Goal: Find specific page/section: Find specific page/section

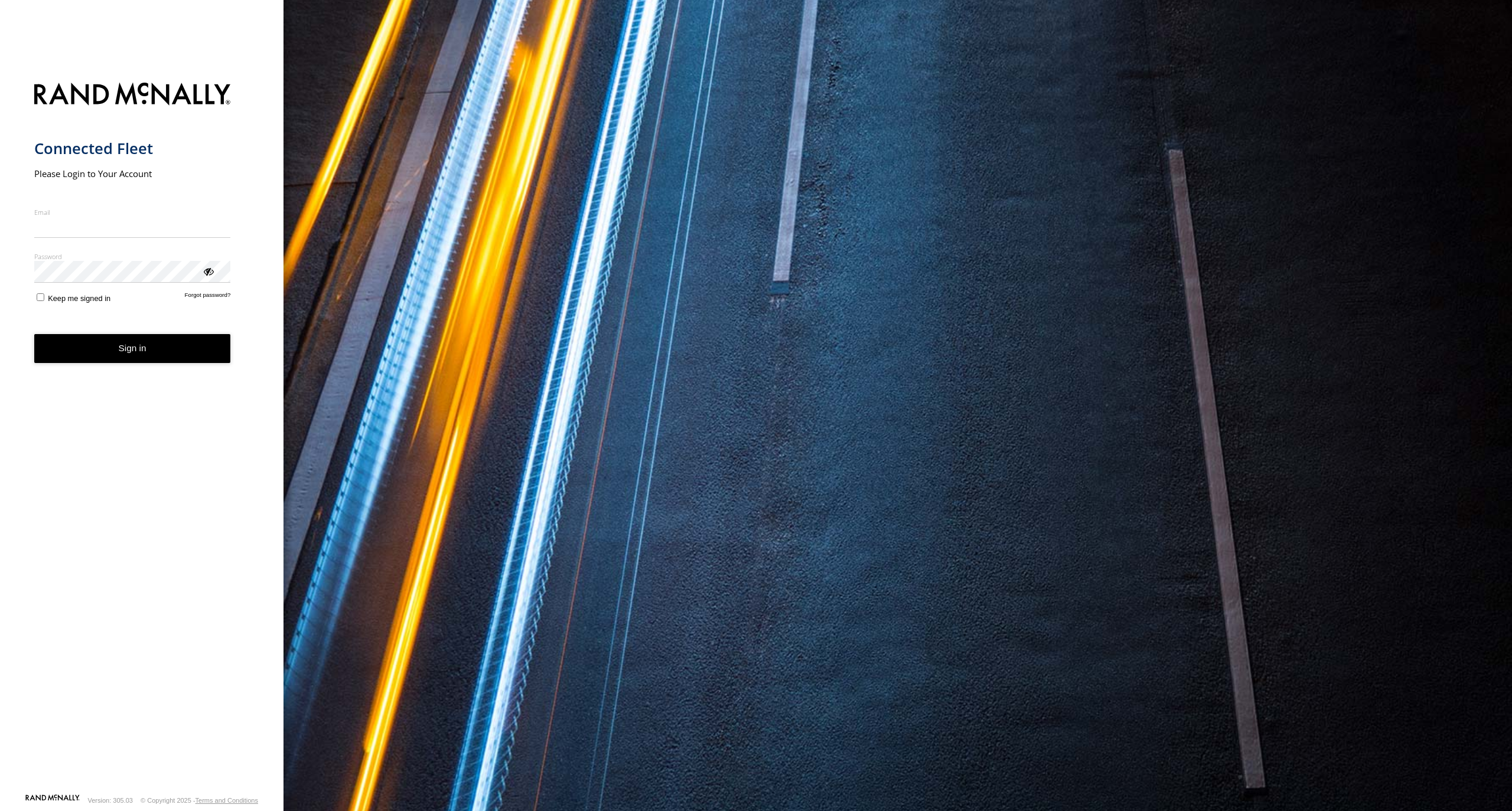
type input "**********"
click at [119, 360] on button "Sign in" at bounding box center [133, 348] width 196 height 29
click at [117, 354] on button "Sign in" at bounding box center [133, 348] width 196 height 29
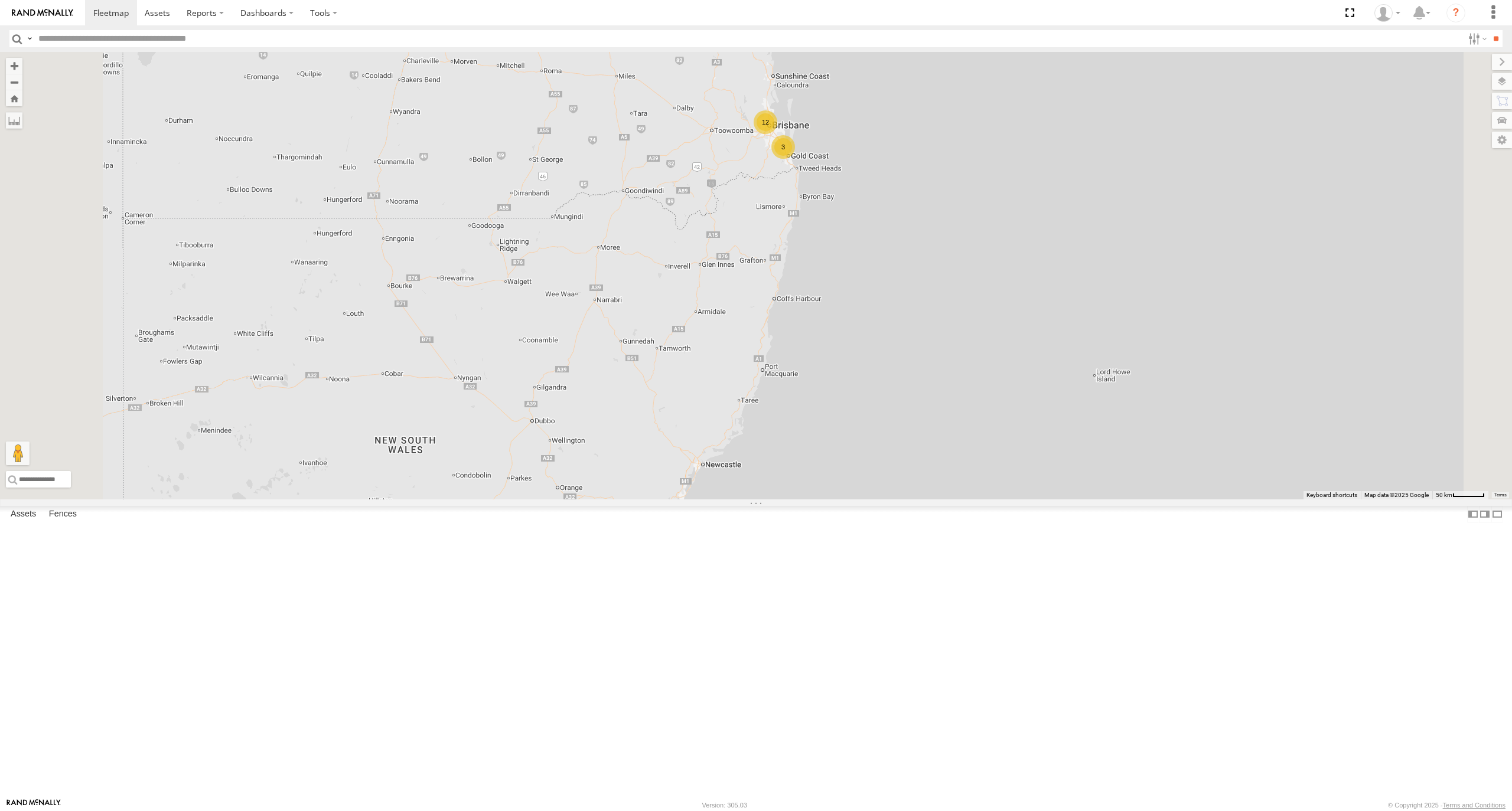
drag, startPoint x: 915, startPoint y: 558, endPoint x: 905, endPoint y: 565, distance: 12.2
click at [907, 499] on div "[PERSON_NAME] - 360NA6 [GEOGRAPHIC_DATA] 12 3" at bounding box center [756, 275] width 1512 height 447
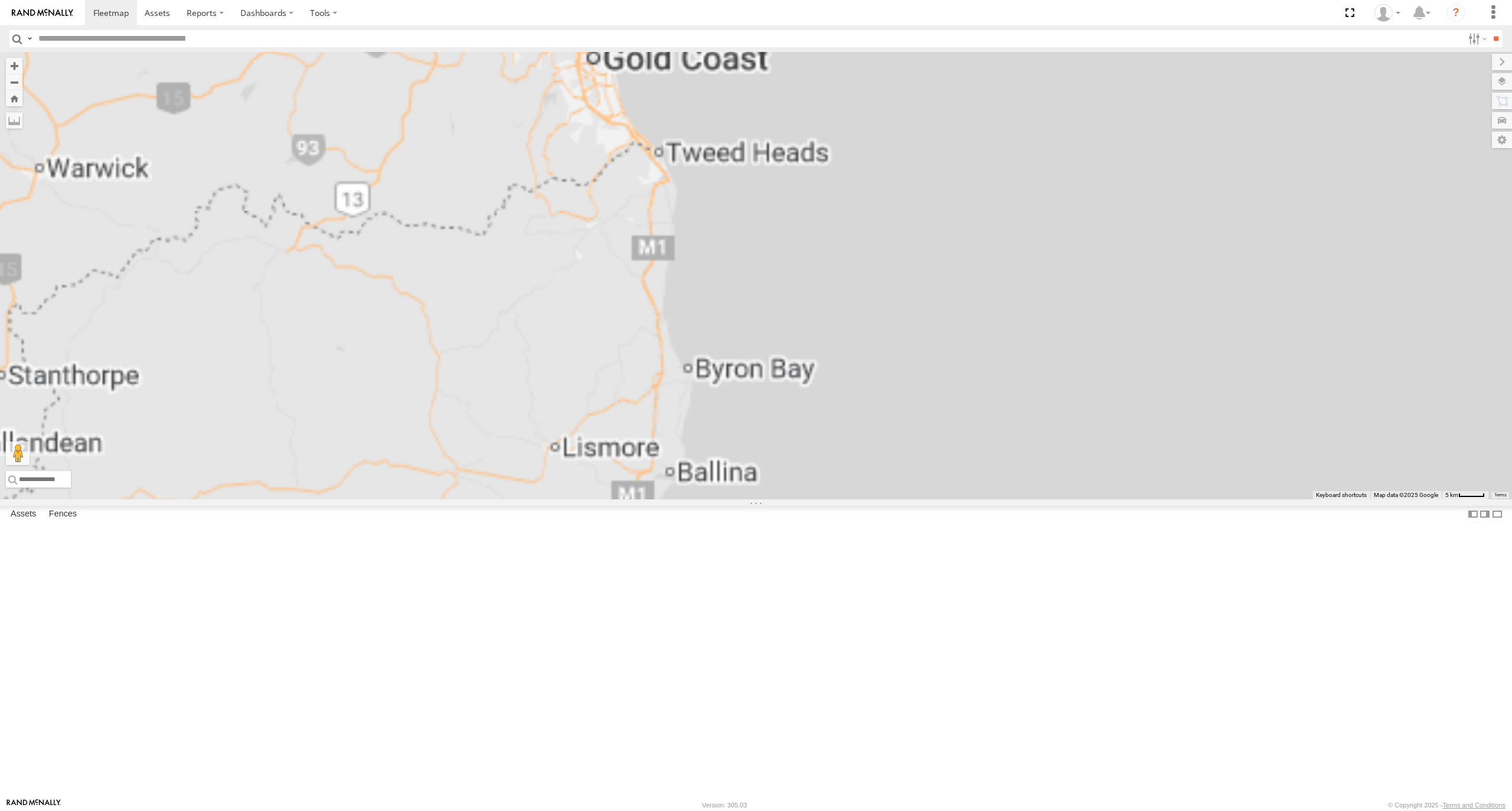
drag, startPoint x: 694, startPoint y: 397, endPoint x: 818, endPoint y: 668, distance: 298.0
click at [818, 499] on div "[PERSON_NAME] - 360NA6 [GEOGRAPHIC_DATA]" at bounding box center [756, 275] width 1512 height 447
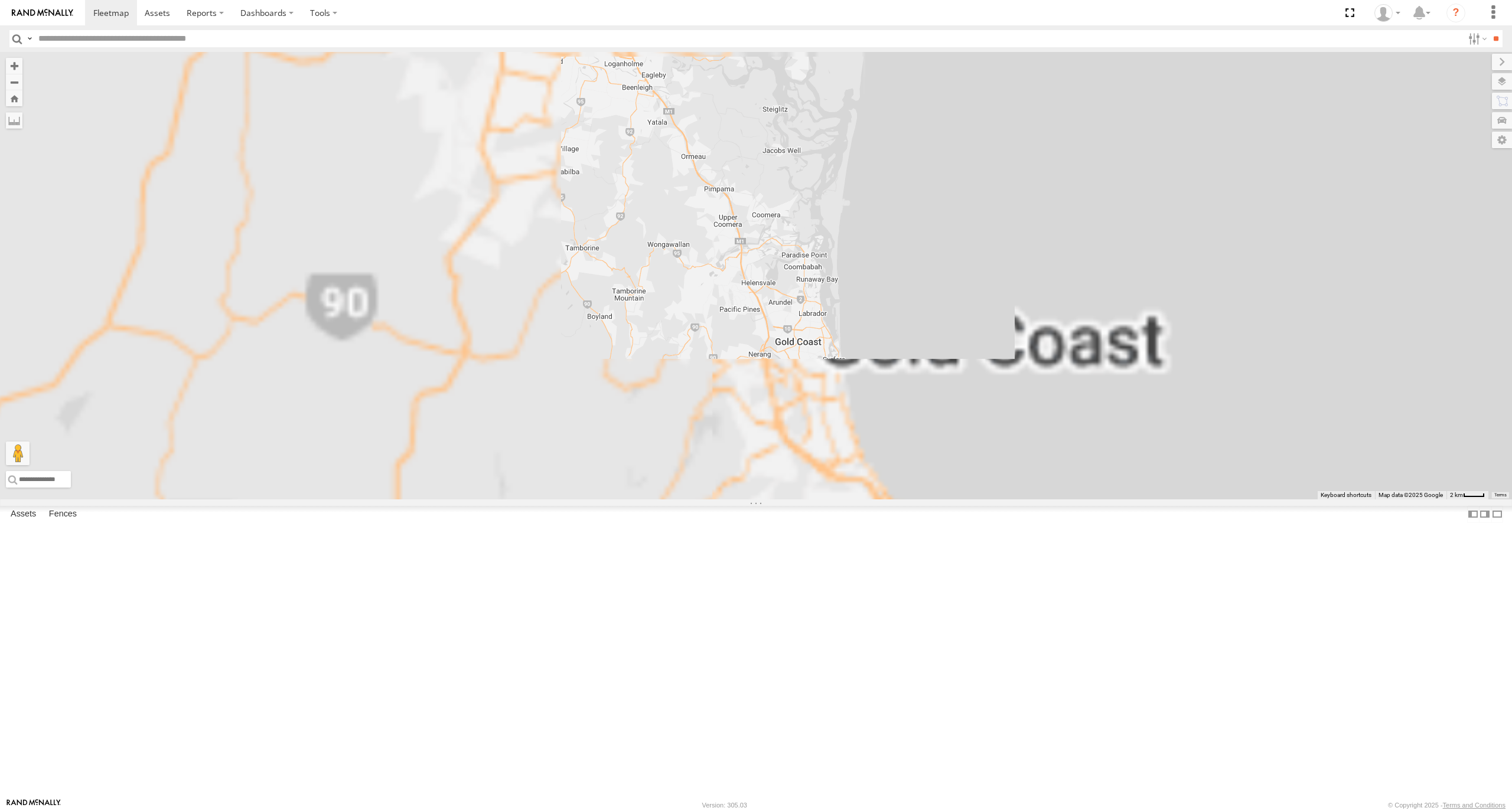
drag, startPoint x: 717, startPoint y: 306, endPoint x: 760, endPoint y: 426, distance: 127.5
click at [757, 423] on div "[PERSON_NAME] - 360NA6 [GEOGRAPHIC_DATA]" at bounding box center [756, 275] width 1512 height 447
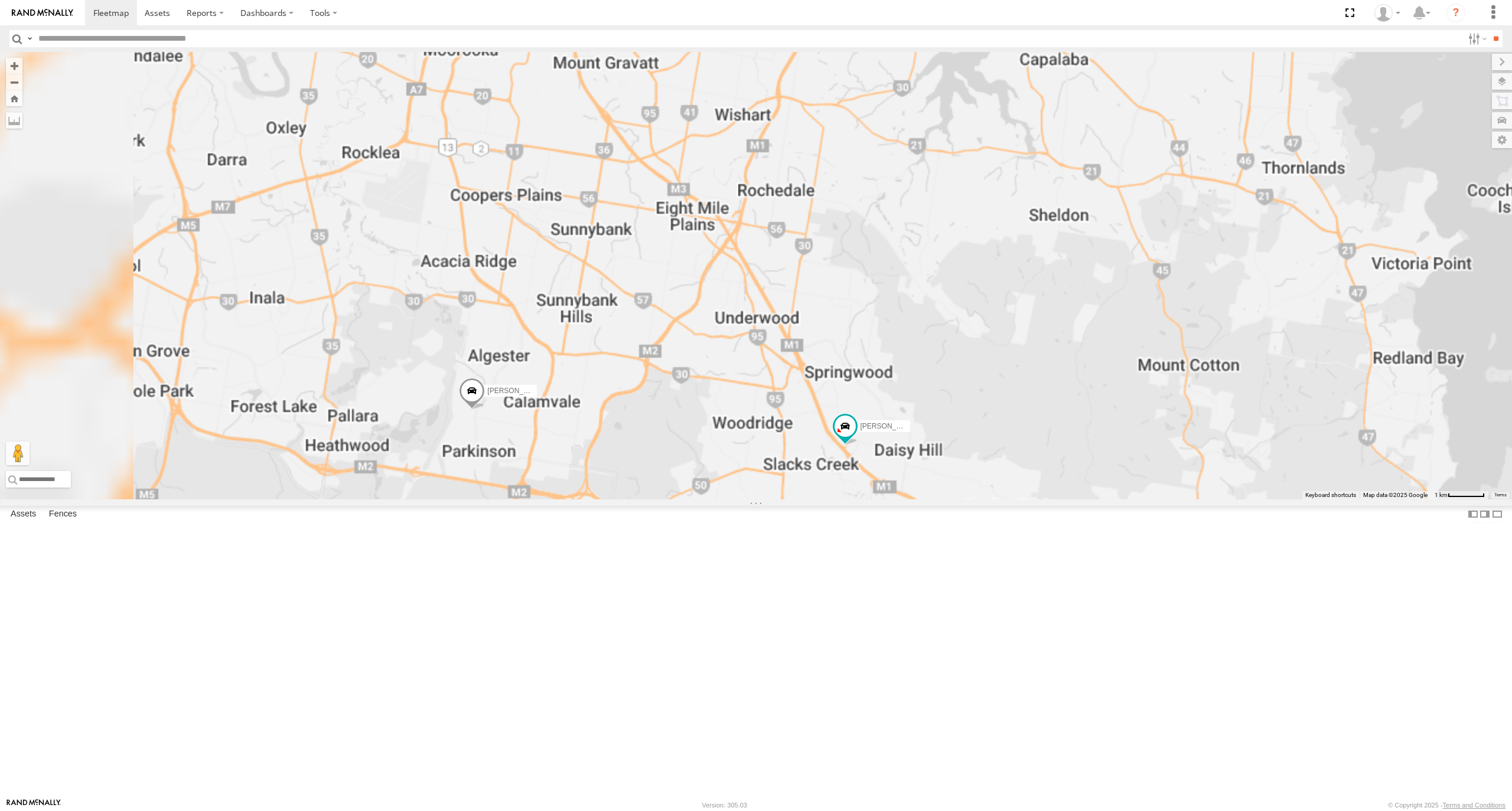
drag, startPoint x: 898, startPoint y: 533, endPoint x: 889, endPoint y: 526, distance: 11.4
click at [877, 499] on div "[PERSON_NAME] - 360NA6 NSW [PERSON_NAME] B - Corolla [PERSON_NAME] - 347FB3 Jac…" at bounding box center [756, 275] width 1512 height 447
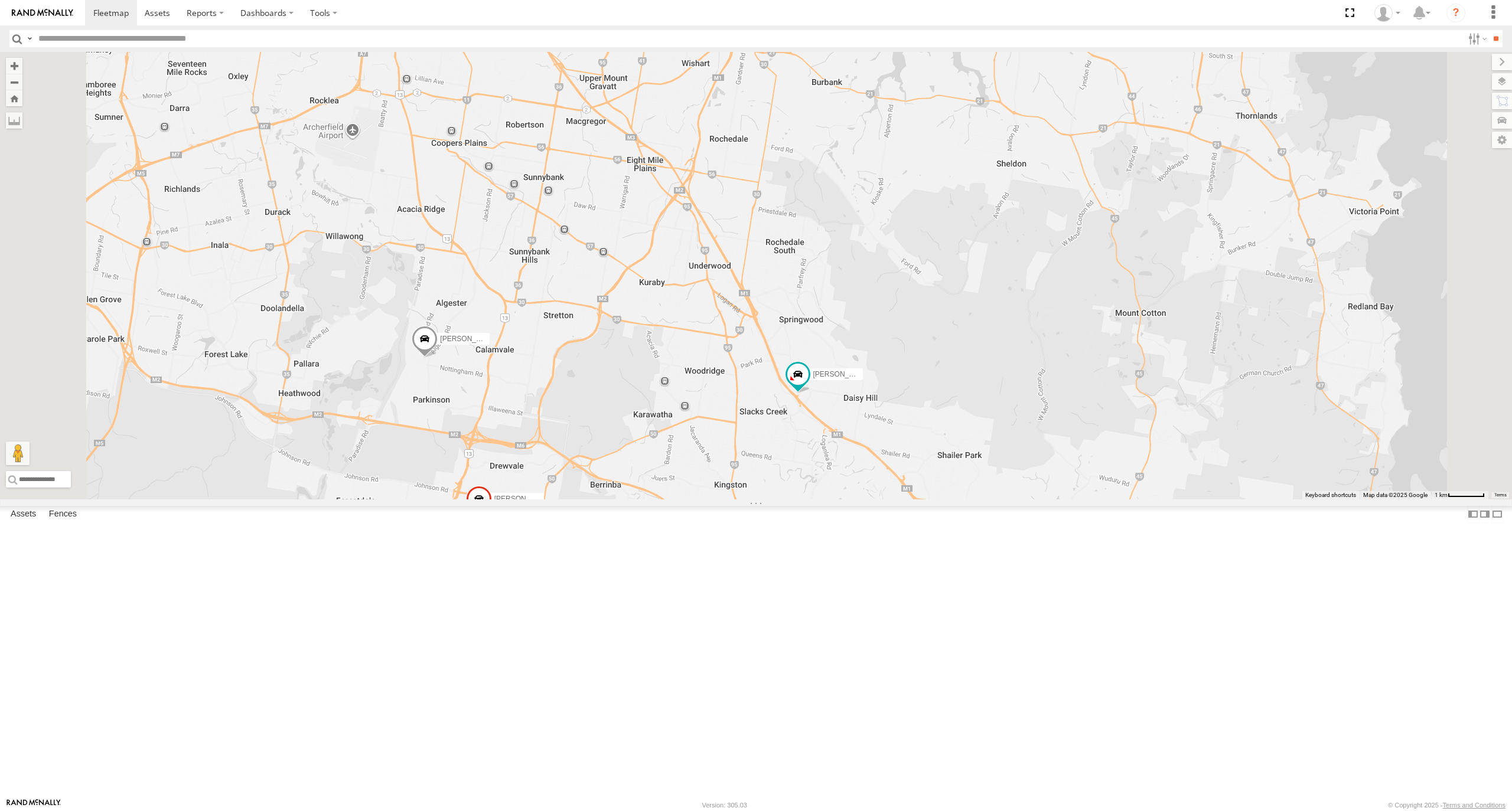
drag, startPoint x: 737, startPoint y: 578, endPoint x: 726, endPoint y: 561, distance: 20.2
click at [726, 499] on div "[PERSON_NAME] - 360NA6 NSW [PERSON_NAME] B - Corolla [PERSON_NAME] - 347FB3 Jac…" at bounding box center [756, 275] width 1512 height 447
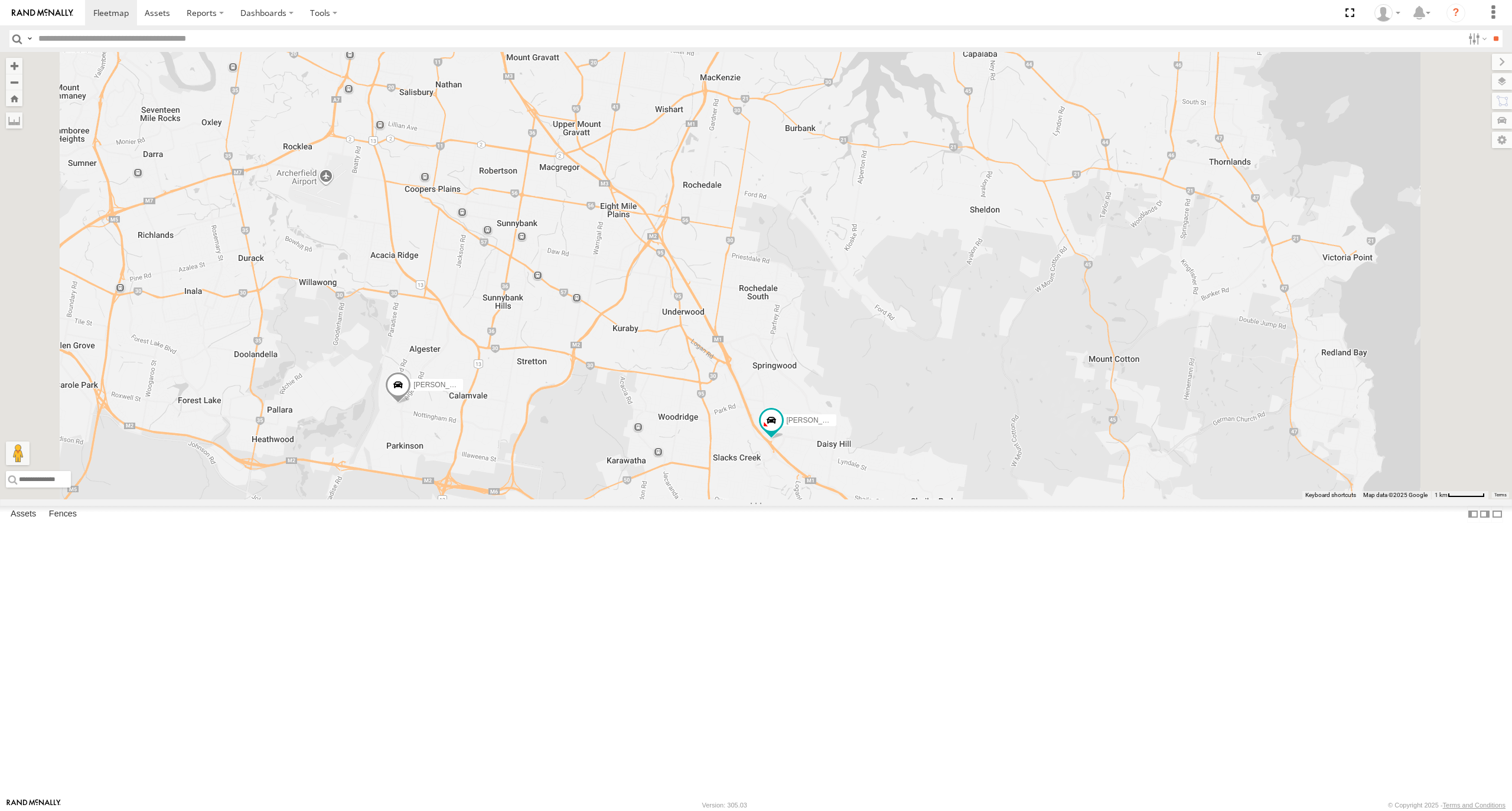
drag, startPoint x: 748, startPoint y: 509, endPoint x: 745, endPoint y: 560, distance: 51.1
click at [745, 499] on div "[PERSON_NAME] - 360NA6 NSW [PERSON_NAME] B - Corolla [PERSON_NAME] - 347FB3 Jac…" at bounding box center [756, 275] width 1512 height 447
drag, startPoint x: 706, startPoint y: 510, endPoint x: 741, endPoint y: 486, distance: 42.4
click at [740, 486] on div "[PERSON_NAME] - 360NA6 NSW [PERSON_NAME] B - Corolla [PERSON_NAME] - 347FB3 Jac…" at bounding box center [756, 275] width 1512 height 447
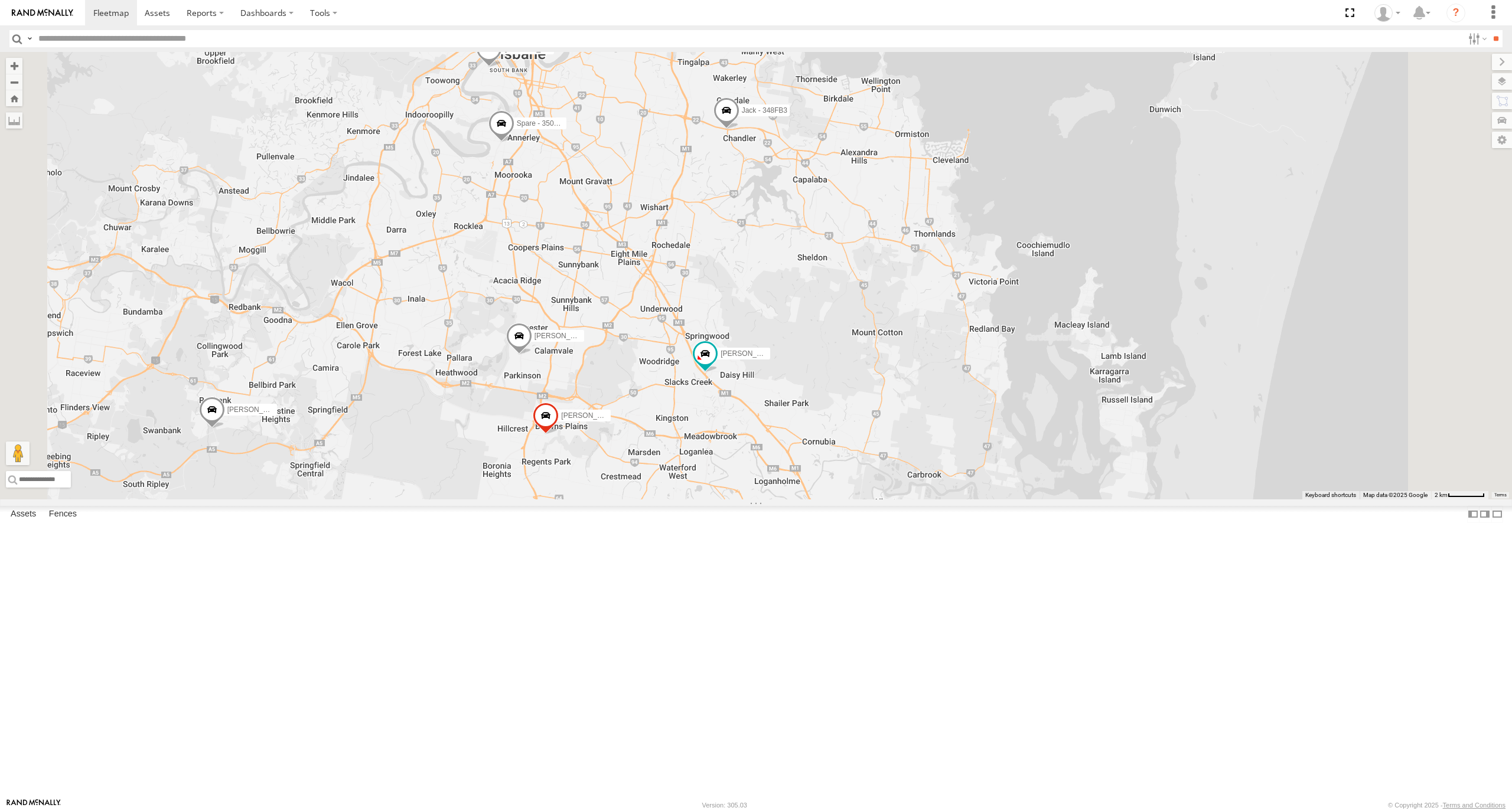
drag, startPoint x: 764, startPoint y: 643, endPoint x: 764, endPoint y: 567, distance: 76.0
click at [764, 499] on div "[PERSON_NAME] - 360NA6 NSW [PERSON_NAME] B - Corolla [PERSON_NAME] - 347FB3 Jac…" at bounding box center [756, 275] width 1512 height 447
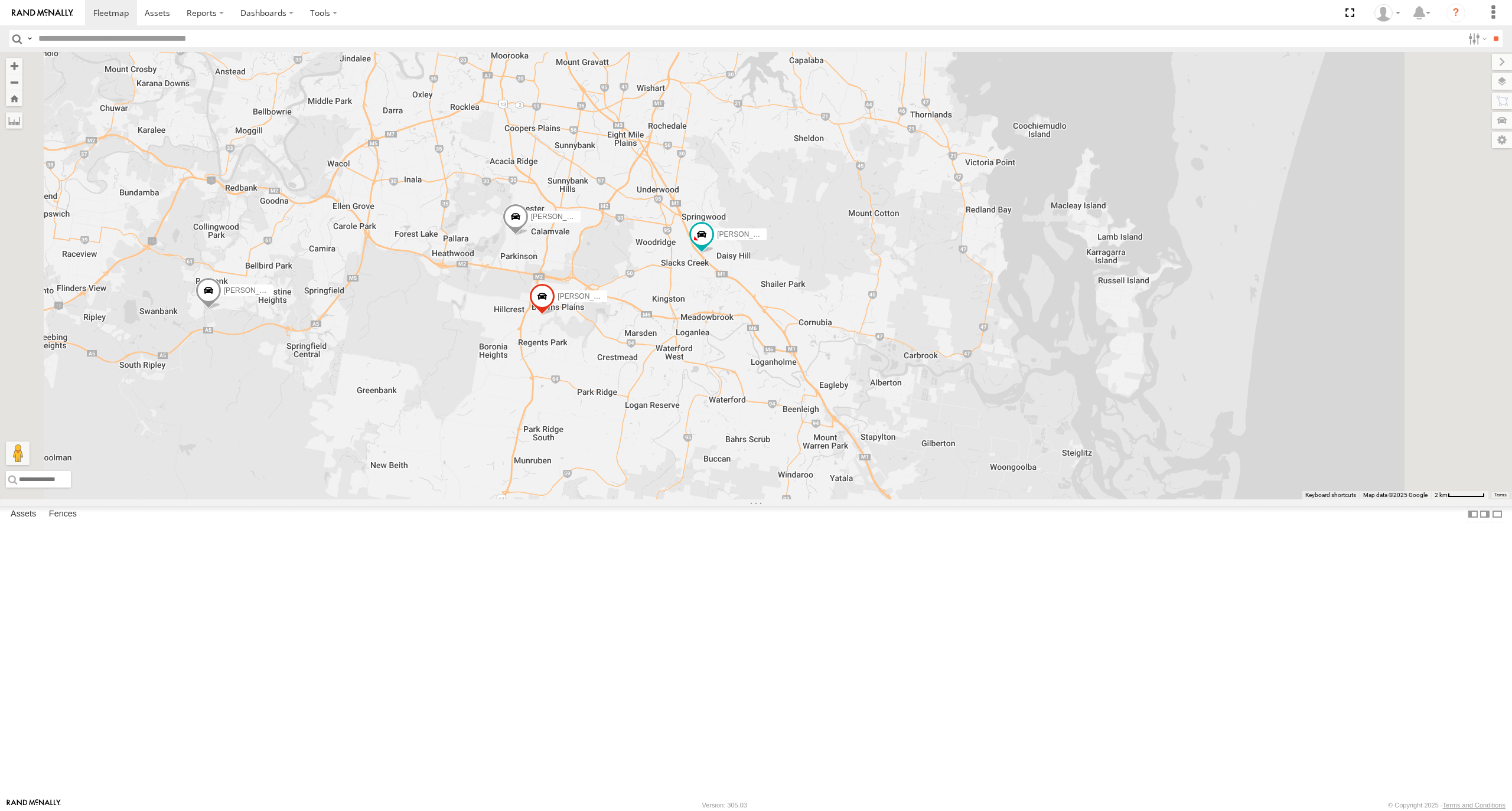
drag, startPoint x: 608, startPoint y: 496, endPoint x: 608, endPoint y: 522, distance: 26.0
click at [608, 499] on div "[PERSON_NAME] - 360NA6 NSW [PERSON_NAME] B - Corolla [PERSON_NAME] - 347FB3 Jac…" at bounding box center [756, 275] width 1512 height 447
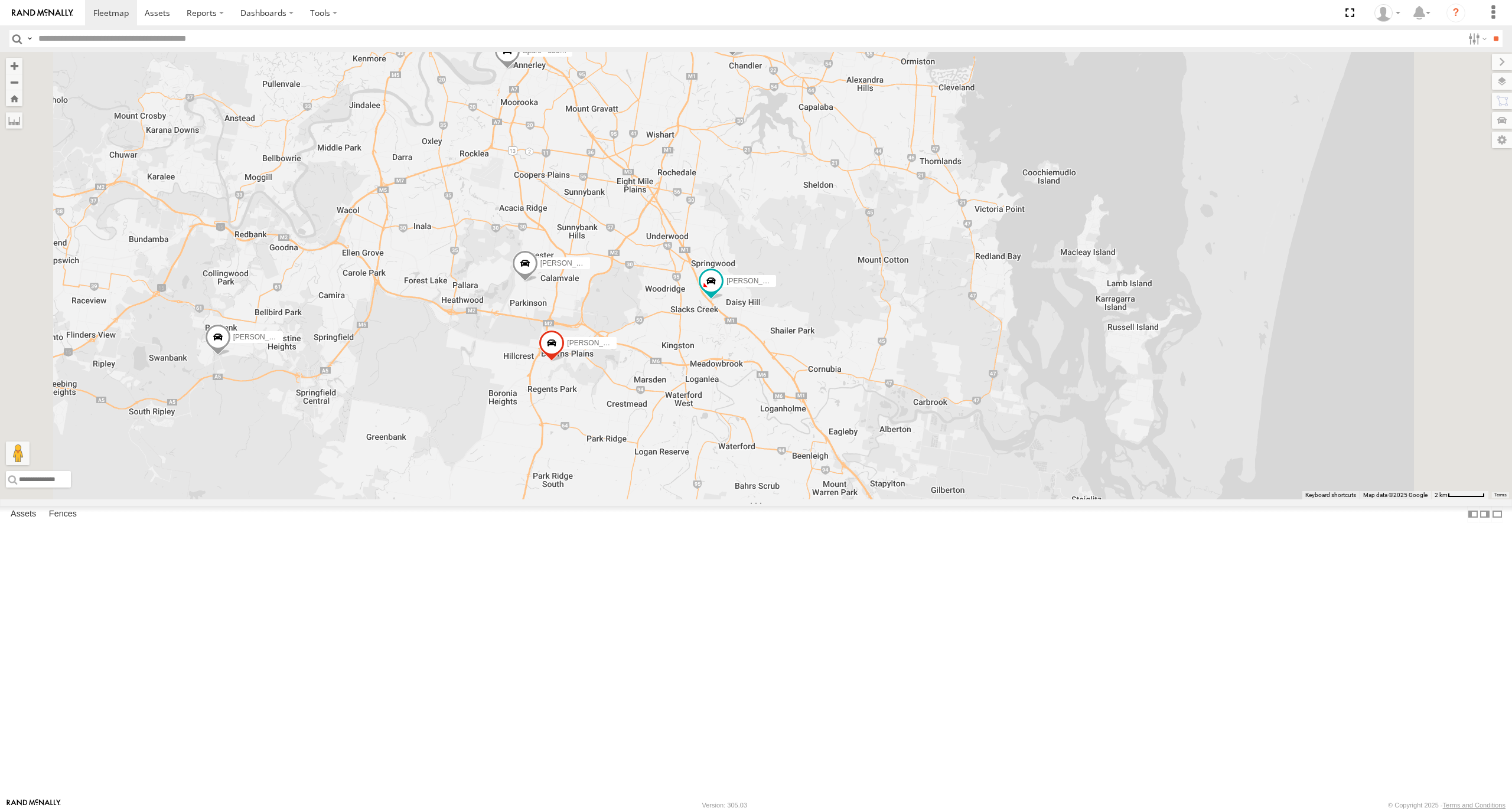
drag, startPoint x: 810, startPoint y: 475, endPoint x: 821, endPoint y: 525, distance: 51.2
click at [821, 499] on div "[PERSON_NAME] - 360NA6 NSW [PERSON_NAME] B - Corolla [PERSON_NAME] - 347FB3 Jac…" at bounding box center [756, 275] width 1512 height 447
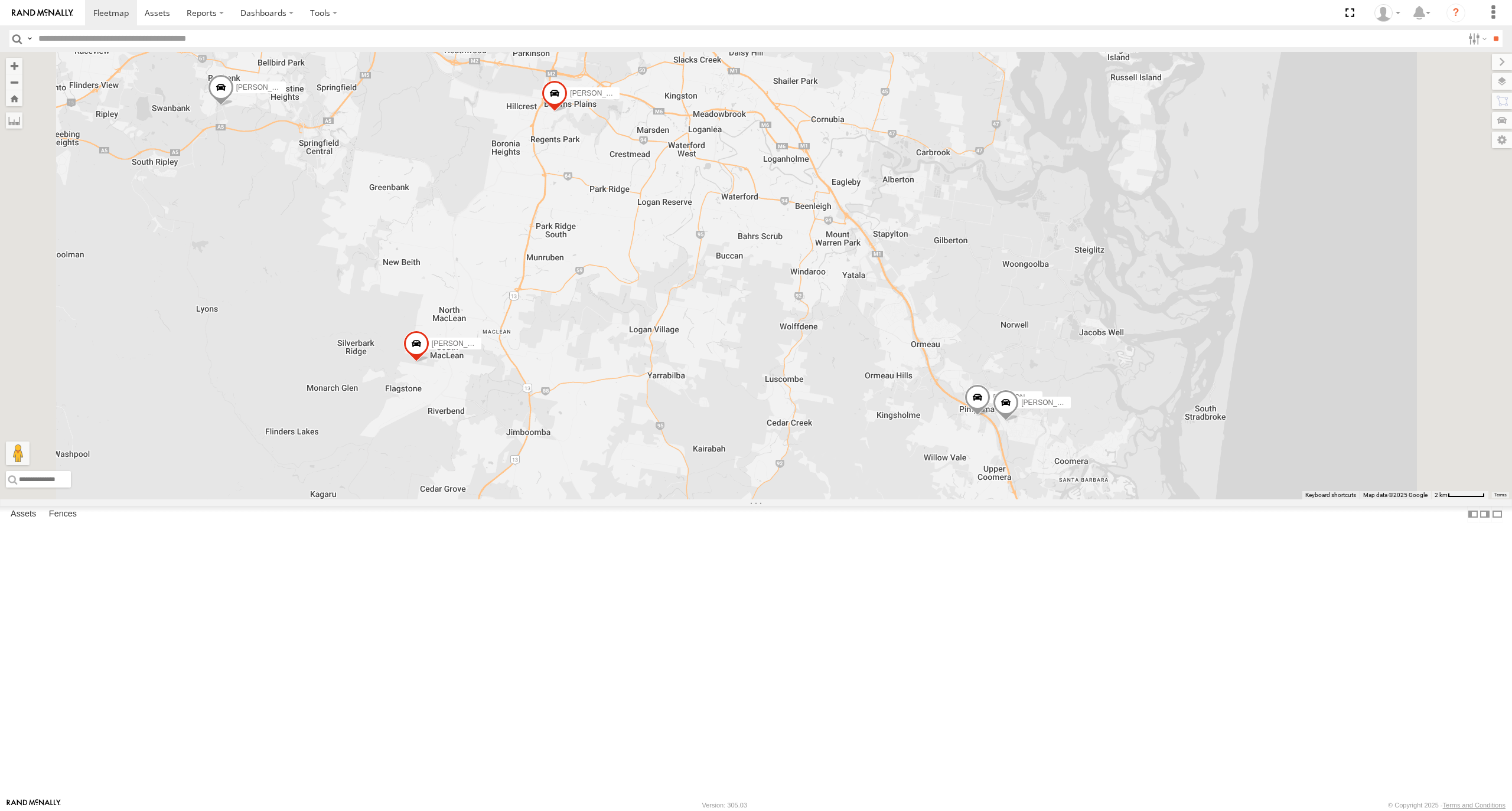
drag, startPoint x: 818, startPoint y: 598, endPoint x: 823, endPoint y: 327, distance: 271.0
click at [823, 327] on div "[PERSON_NAME] - 360NA6 NSW [PERSON_NAME] B - Corolla [PERSON_NAME] - 347FB3 Jac…" at bounding box center [756, 275] width 1512 height 447
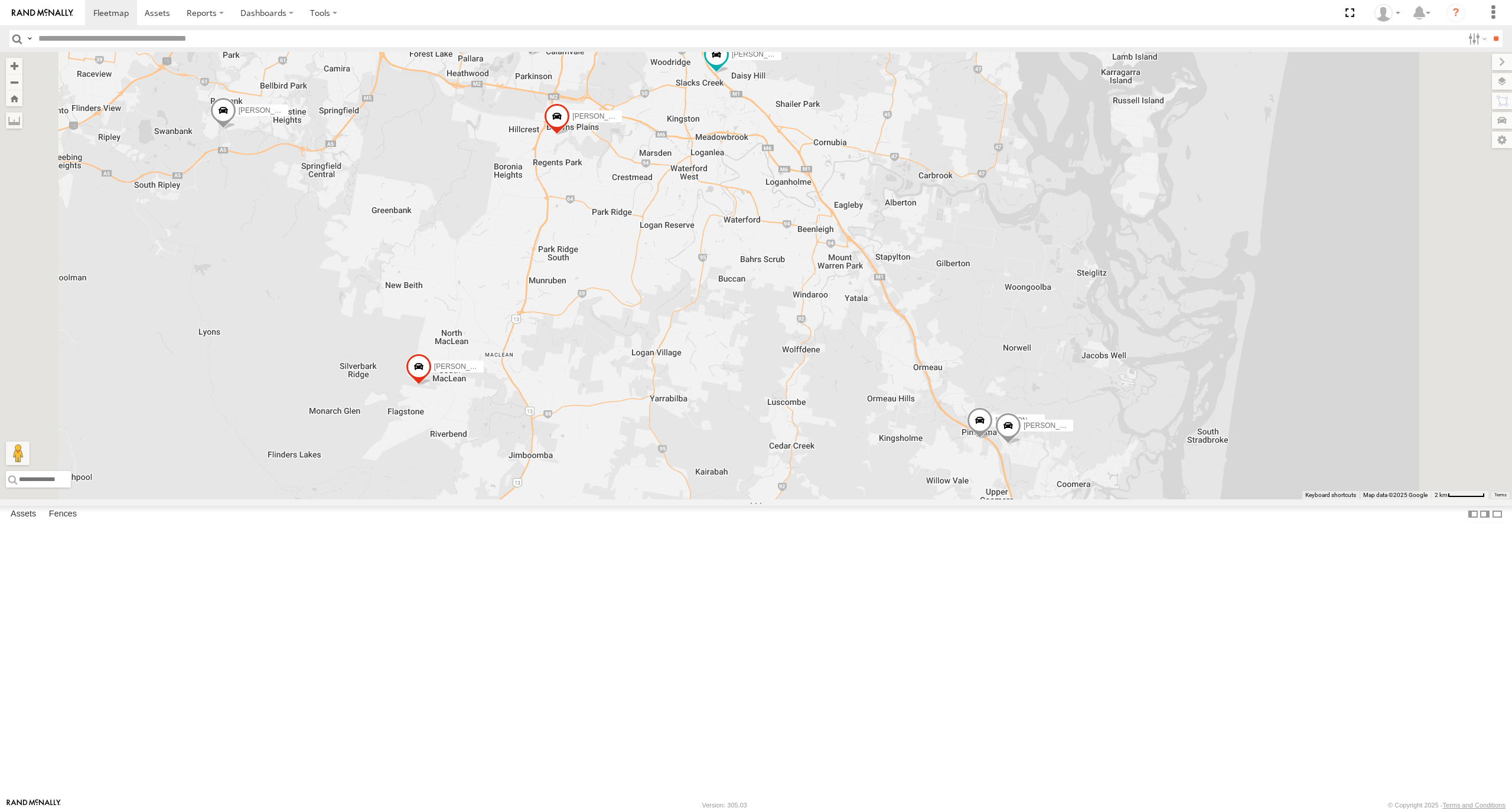
drag, startPoint x: 832, startPoint y: 376, endPoint x: 963, endPoint y: 506, distance: 184.6
click at [835, 414] on div "[PERSON_NAME] - 360NA6 NSW [PERSON_NAME] B - Corolla [PERSON_NAME] - 347FB3 Jac…" at bounding box center [756, 275] width 1512 height 447
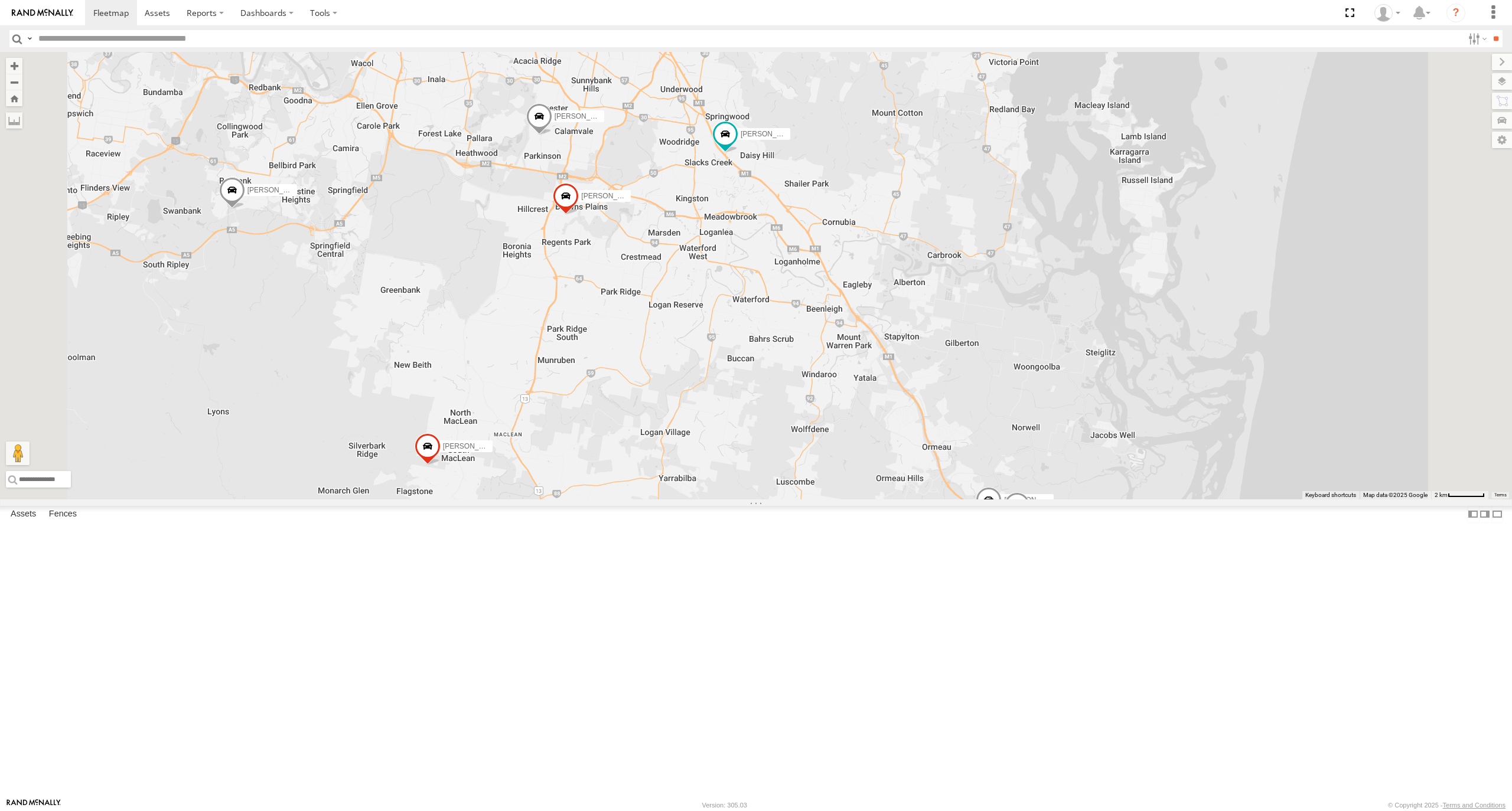
click at [499, 454] on div "[PERSON_NAME] - 360NA6 NSW [PERSON_NAME] B - Corolla [PERSON_NAME] - 347FB3 Jac…" at bounding box center [756, 275] width 1512 height 447
